Goal: Task Accomplishment & Management: Use online tool/utility

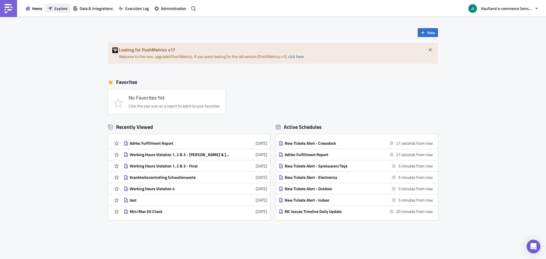
click at [68, 11] on button "Explore" at bounding box center [57, 8] width 25 height 9
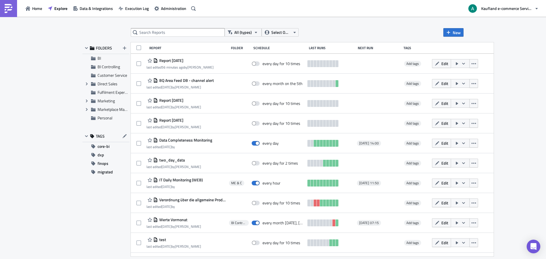
click at [173, 28] on div "All (types) Select Owner New FOLDERS BI BI Controlling Customer Service Expand …" at bounding box center [273, 138] width 546 height 243
click at [173, 32] on input "text" at bounding box center [178, 32] width 94 height 9
type input "adhoc"
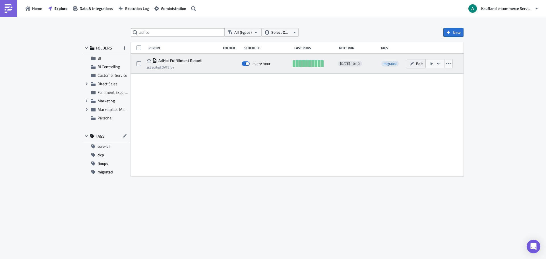
click at [419, 62] on span "Edit" at bounding box center [419, 64] width 7 height 6
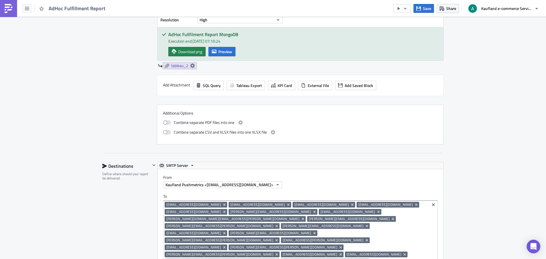
scroll to position [483, 0]
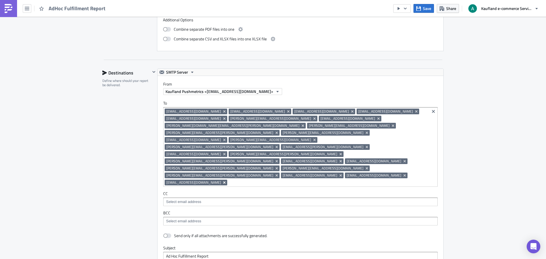
click at [225, 181] on icon "Remove Tag" at bounding box center [224, 182] width 2 height 2
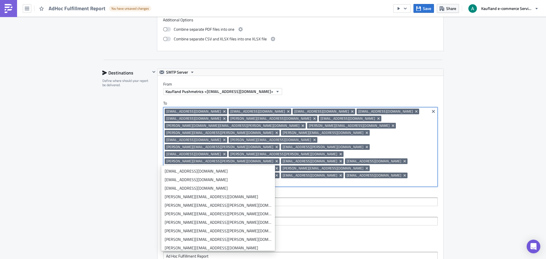
click at [362, 210] on label "BCC" at bounding box center [300, 212] width 274 height 5
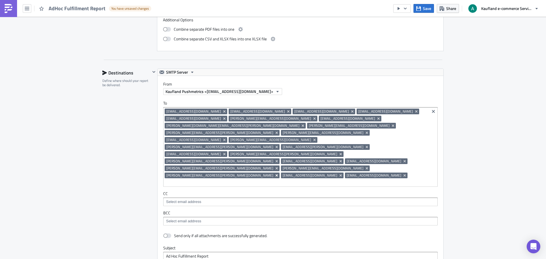
click at [276, 174] on icon "Remove Tag" at bounding box center [277, 175] width 2 height 2
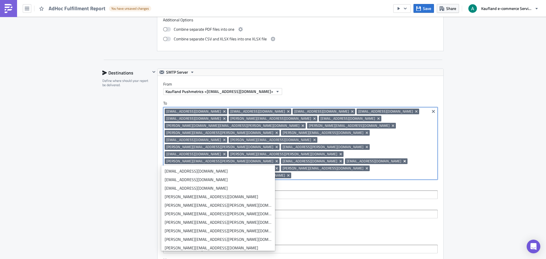
click at [403, 160] on icon "Remove Tag" at bounding box center [404, 161] width 2 height 2
click at [279, 159] on icon "Remove Tag" at bounding box center [276, 161] width 5 height 5
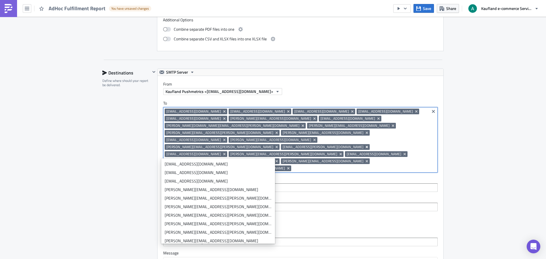
click at [365, 145] on icon "Remove Tag" at bounding box center [367, 147] width 5 height 5
click at [340, 146] on icon "Remove Tag" at bounding box center [341, 147] width 2 height 2
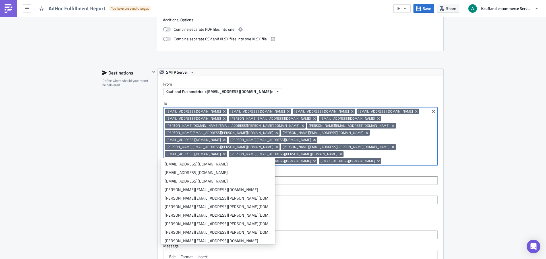
click at [316, 139] on icon "Remove Tag" at bounding box center [314, 140] width 2 height 2
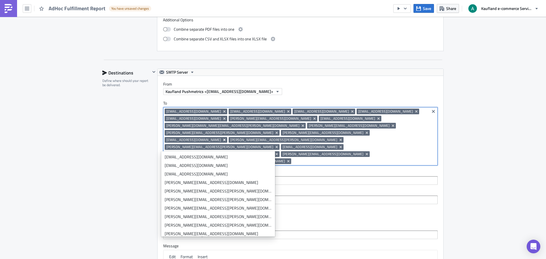
click at [227, 138] on icon "Remove Tag" at bounding box center [224, 140] width 5 height 5
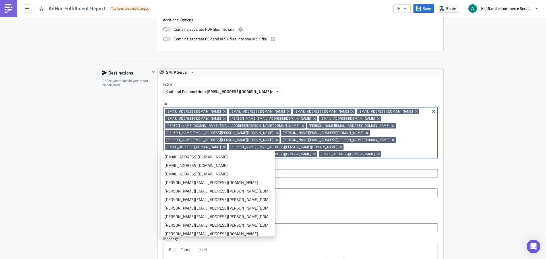
click at [365, 132] on icon "Remove Tag" at bounding box center [367, 133] width 5 height 5
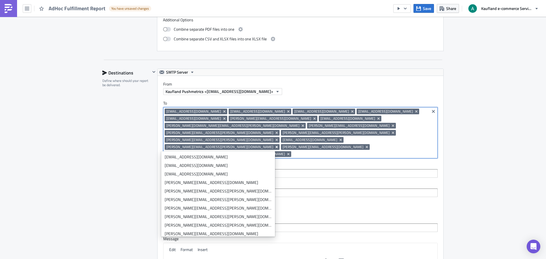
click at [276, 146] on icon "Remove Tag" at bounding box center [277, 147] width 2 height 2
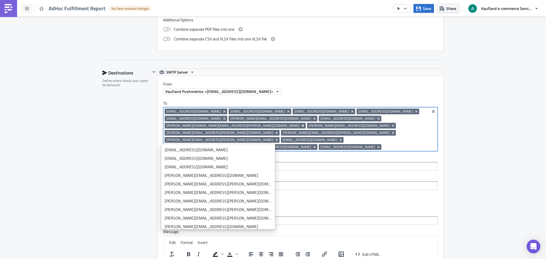
click at [302, 126] on icon "Remove Tag" at bounding box center [303, 126] width 2 height 2
click at [278, 132] on icon "Remove Tag" at bounding box center [277, 133] width 2 height 2
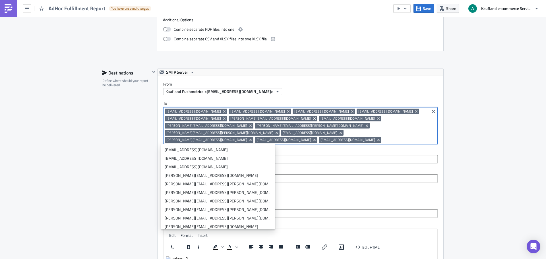
click at [312, 117] on icon "Remove Tag" at bounding box center [314, 118] width 5 height 5
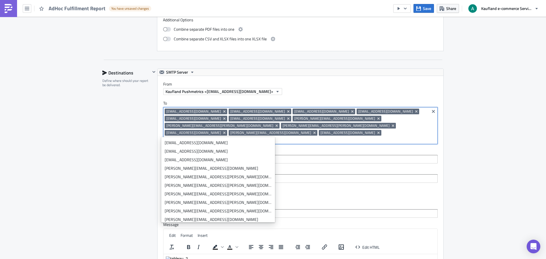
click at [404, 137] on input at bounding box center [328, 140] width 199 height 6
click at [391, 126] on icon "Remove Tag" at bounding box center [393, 125] width 5 height 5
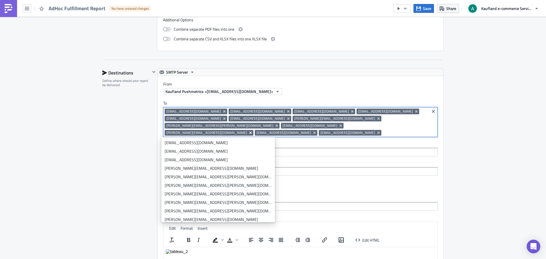
click at [252, 132] on icon "Remove Tag" at bounding box center [250, 133] width 2 height 2
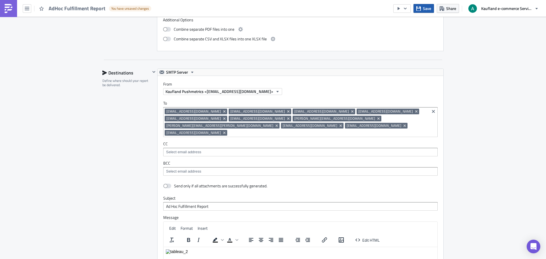
click at [421, 10] on icon "button" at bounding box center [418, 8] width 5 height 5
drag, startPoint x: 212, startPoint y: 133, endPoint x: 214, endPoint y: 136, distance: 2.9
click at [214, 136] on div "[EMAIL_ADDRESS][DOMAIN_NAME] [EMAIL_ADDRESS][DOMAIN_NAME] [EMAIL_ADDRESS][DOMAI…" at bounding box center [296, 123] width 263 height 28
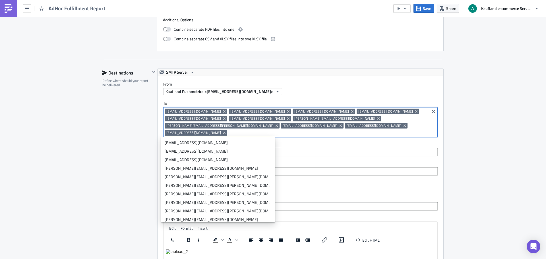
click at [114, 165] on div "Destinations Define where should your report be delivered." at bounding box center [126, 205] width 48 height 272
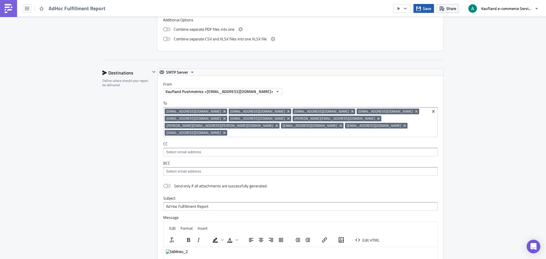
click at [419, 9] on icon "button" at bounding box center [418, 8] width 5 height 5
